Goal: Find specific page/section: Find specific page/section

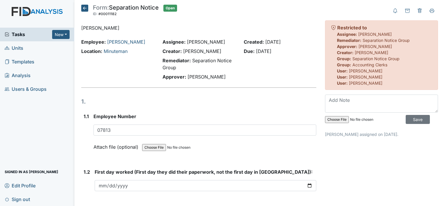
scroll to position [491, 0]
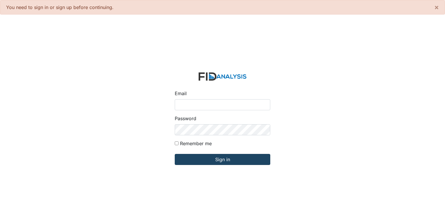
type input "[PERSON_NAME][EMAIL_ADDRESS][DOMAIN_NAME]"
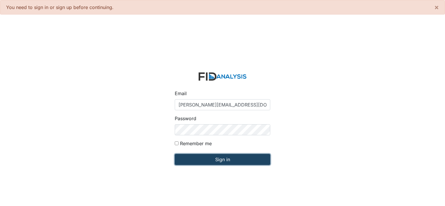
click at [232, 159] on input "Sign in" at bounding box center [222, 159] width 95 height 11
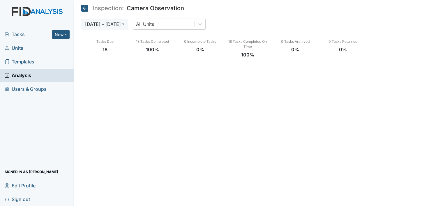
click at [18, 49] on span "Units" at bounding box center [14, 48] width 19 height 9
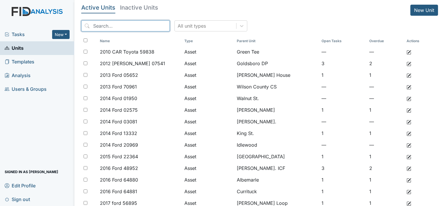
click at [125, 29] on input "search" at bounding box center [125, 25] width 88 height 11
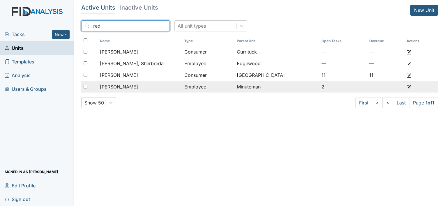
type input "red"
click at [130, 86] on span "[PERSON_NAME]" at bounding box center [119, 86] width 38 height 7
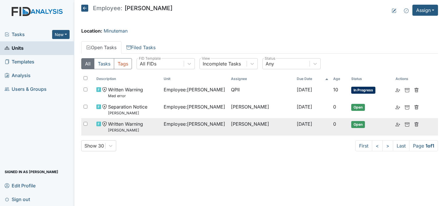
click at [137, 126] on span "Written Warning Nyeshia Redmond" at bounding box center [125, 126] width 35 height 13
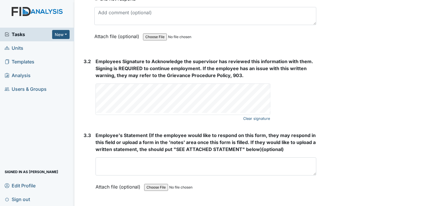
scroll to position [1021, 0]
